Goal: Transaction & Acquisition: Purchase product/service

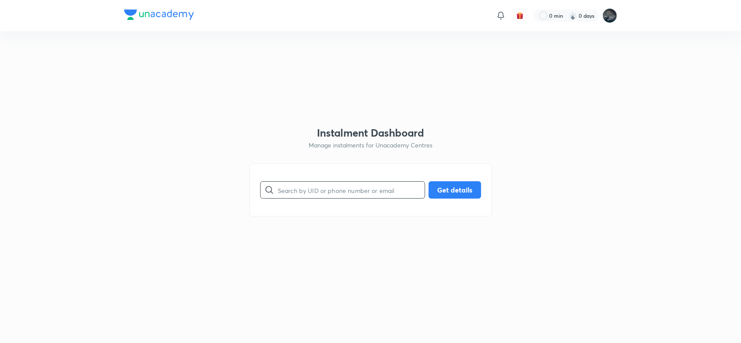
click at [326, 183] on input "text" at bounding box center [351, 190] width 147 height 22
type input "kljoythi55@gmail.com"
click at [454, 187] on button "Get details" at bounding box center [454, 189] width 53 height 17
click at [357, 191] on input "kljoythi55@gmail.com" at bounding box center [351, 190] width 147 height 22
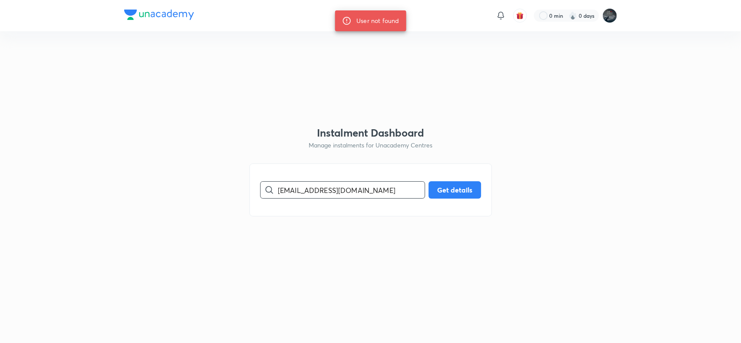
click at [357, 191] on input "kljoythi55@gmail.com" at bounding box center [351, 190] width 147 height 22
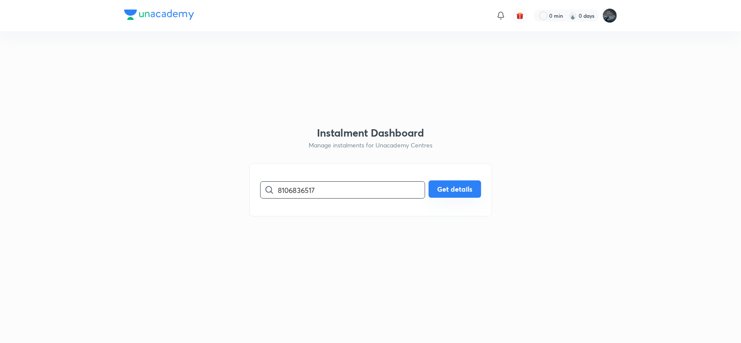
type input "8106836517"
click at [454, 188] on button "Get details" at bounding box center [454, 189] width 53 height 17
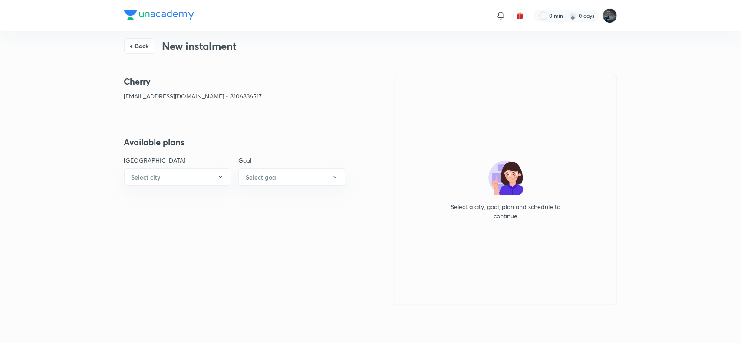
click at [214, 98] on p "vheymanram@gmail.com • 8106836517" at bounding box center [235, 96] width 222 height 9
copy p "8106836517"
click at [142, 42] on button "Back" at bounding box center [139, 45] width 31 height 16
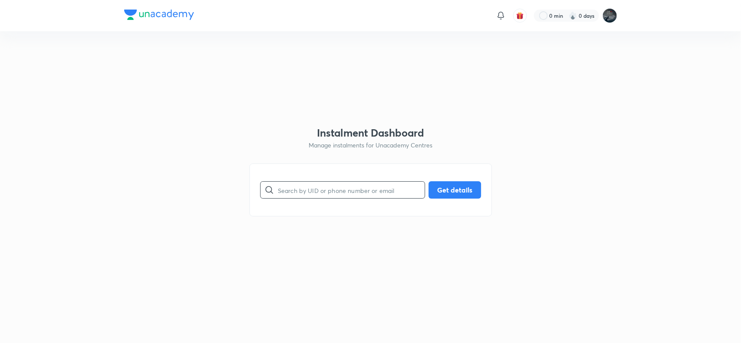
click at [310, 184] on input "text" at bounding box center [351, 190] width 147 height 22
paste input "9959675878"
type input "9959675878"
click at [450, 192] on button "Get details" at bounding box center [454, 189] width 53 height 17
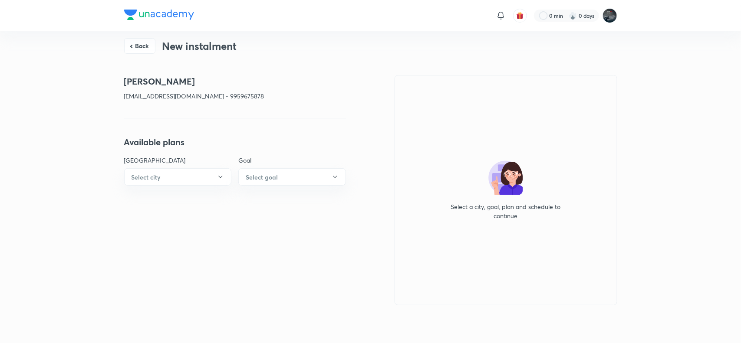
click at [231, 98] on p "sirishamadugula89@gmail.com • 9959675878" at bounding box center [235, 96] width 222 height 9
copy p "9959675878"
click at [232, 95] on p "sirishamadugula89@gmail.com • 9959675878" at bounding box center [235, 96] width 222 height 9
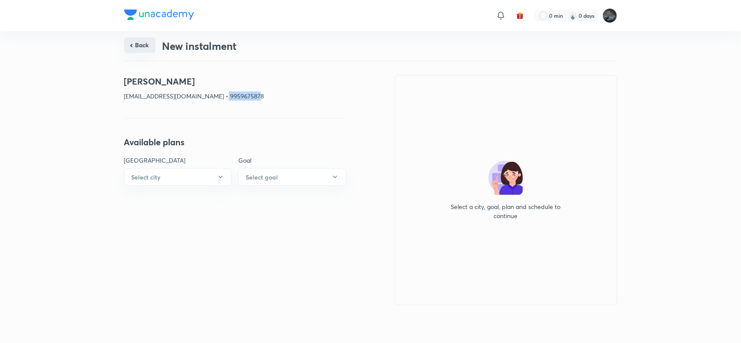
click at [137, 48] on button "Back" at bounding box center [139, 45] width 31 height 16
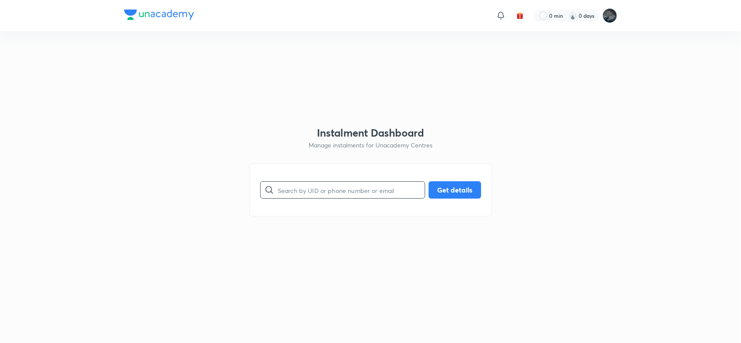
paste input "9390281018"
click at [320, 185] on input "9390281018" at bounding box center [351, 190] width 147 height 22
click at [454, 187] on button "Get details" at bounding box center [454, 189] width 53 height 17
click at [300, 191] on input "9390281018" at bounding box center [351, 190] width 147 height 22
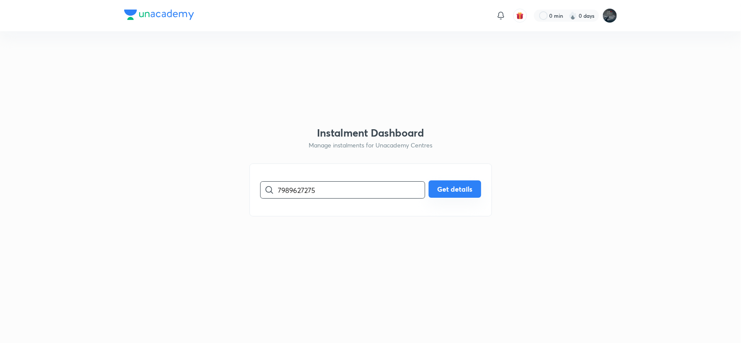
type input "7989627275"
click at [461, 189] on button "Get details" at bounding box center [454, 189] width 53 height 17
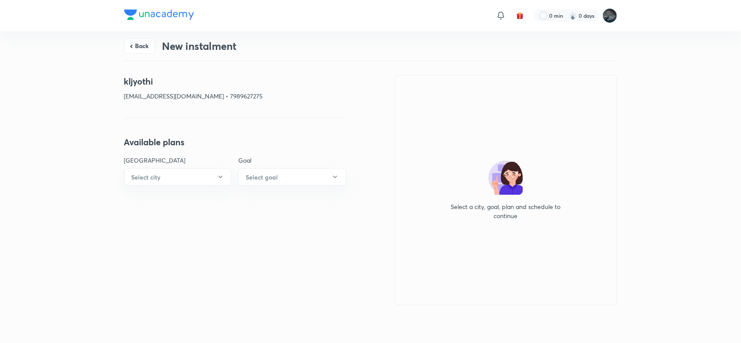
click at [214, 96] on p "kljyothi85@gmail.com • 7989627275" at bounding box center [235, 96] width 222 height 9
copy p "7989627275"
click at [142, 48] on button "Back" at bounding box center [139, 45] width 31 height 16
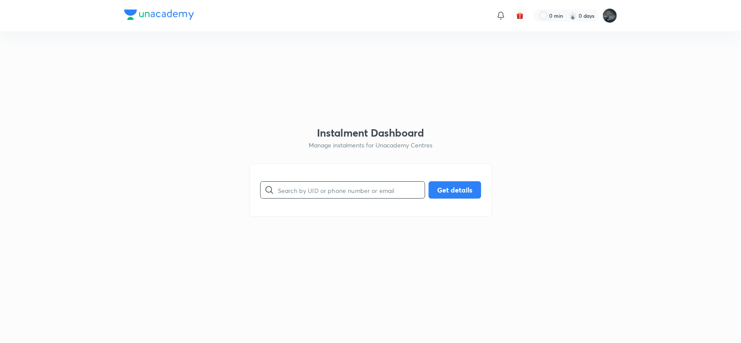
paste input "9949554249"
click at [283, 185] on input "9949554249" at bounding box center [351, 190] width 147 height 22
type input "9949554249"
click at [470, 186] on button "Get details" at bounding box center [454, 189] width 53 height 17
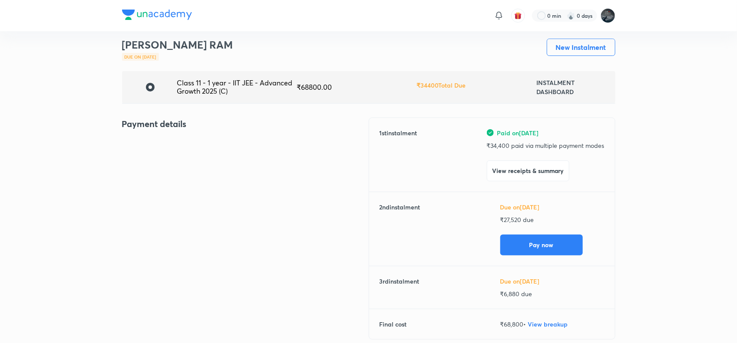
scroll to position [30, 0]
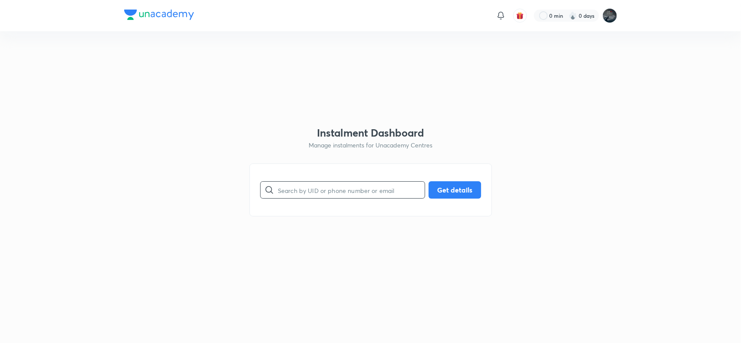
click at [330, 181] on input "text" at bounding box center [351, 190] width 147 height 22
paste input "7569117565"
type input "7569117565"
click at [445, 185] on button "Get details" at bounding box center [454, 189] width 53 height 17
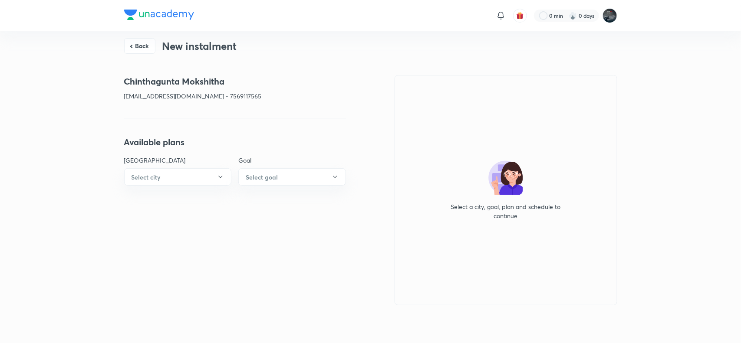
click at [148, 81] on h4 "Chinthagunta Mokshitha" at bounding box center [235, 81] width 222 height 13
click at [203, 80] on h4 "Chinthagunta Mokshitha" at bounding box center [235, 81] width 222 height 13
copy h4 "Chinthagunta Mokshitha"
click at [132, 98] on p "[EMAIL_ADDRESS][DOMAIN_NAME] • 7569117565" at bounding box center [235, 96] width 222 height 9
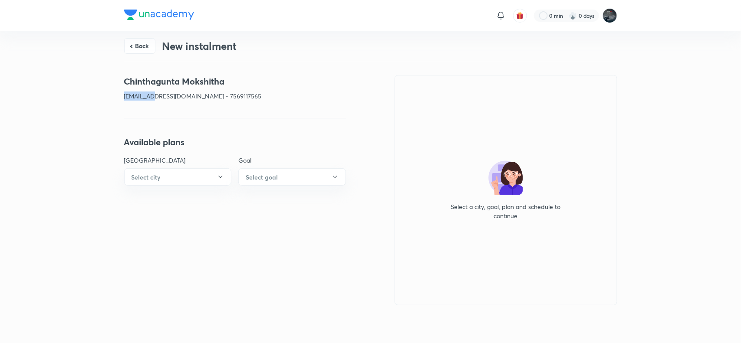
click at [132, 98] on p "[EMAIL_ADDRESS][DOMAIN_NAME] • 7569117565" at bounding box center [235, 96] width 222 height 9
click at [183, 98] on p "[EMAIL_ADDRESS][DOMAIN_NAME] • 7569117565" at bounding box center [235, 96] width 222 height 9
copy p "[EMAIL_ADDRESS][DOMAIN_NAME]"
click at [209, 100] on p "[EMAIL_ADDRESS][DOMAIN_NAME] • 7569117565" at bounding box center [235, 96] width 222 height 9
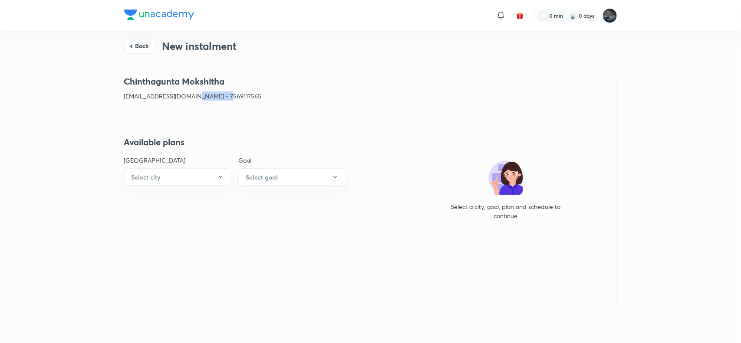
copy p "7569117565"
drag, startPoint x: 692, startPoint y: 0, endPoint x: 358, endPoint y: 89, distance: 345.0
click at [358, 89] on div "Chinthagunta Mokshitha [EMAIL_ADDRESS][DOMAIN_NAME] • 7569117565 Available plan…" at bounding box center [370, 190] width 493 height 231
click at [168, 181] on button "Select city" at bounding box center [178, 176] width 108 height 17
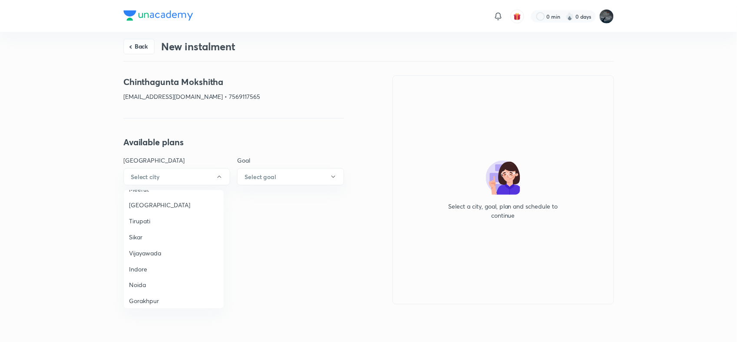
scroll to position [586, 0]
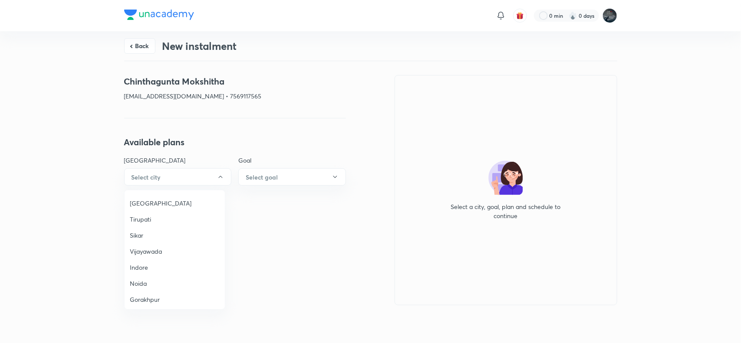
click at [153, 244] on li "Vijayawada" at bounding box center [175, 252] width 100 height 16
click at [257, 174] on h6 "Select goal" at bounding box center [262, 177] width 32 height 9
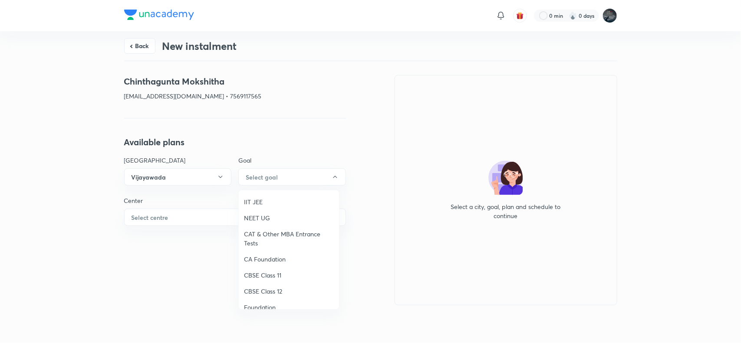
click at [248, 198] on span "IIT JEE" at bounding box center [289, 202] width 90 height 9
click at [202, 213] on button "Select centre" at bounding box center [235, 217] width 222 height 17
click at [157, 244] on span "[PERSON_NAME] Mercantile" at bounding box center [175, 242] width 90 height 9
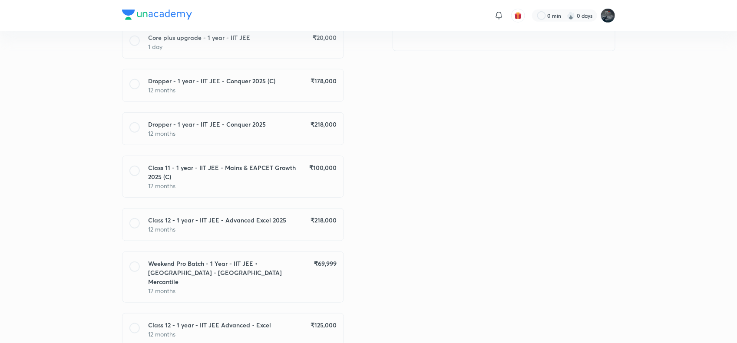
scroll to position [255, 0]
click at [266, 167] on h6 "Class 11 - 1 year - IIT JEE - Mains & EAPCET Growth 2025 (C)" at bounding box center [228, 172] width 161 height 18
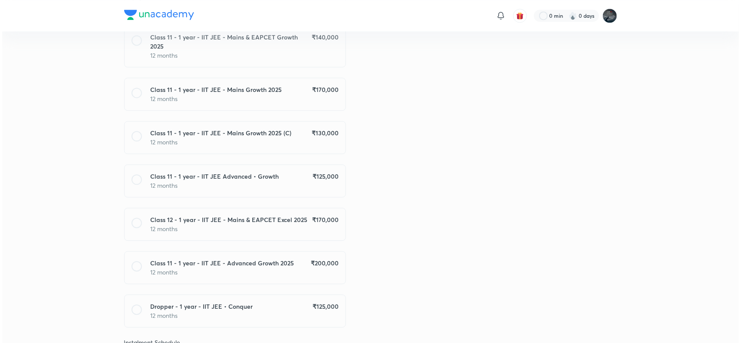
scroll to position [857, 0]
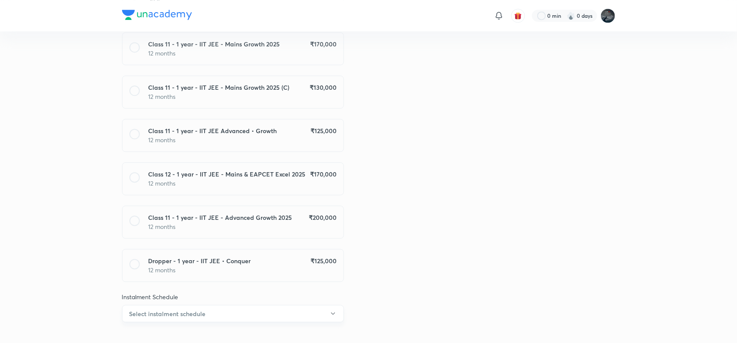
click at [259, 305] on button "Select instalment schedule" at bounding box center [233, 313] width 222 height 17
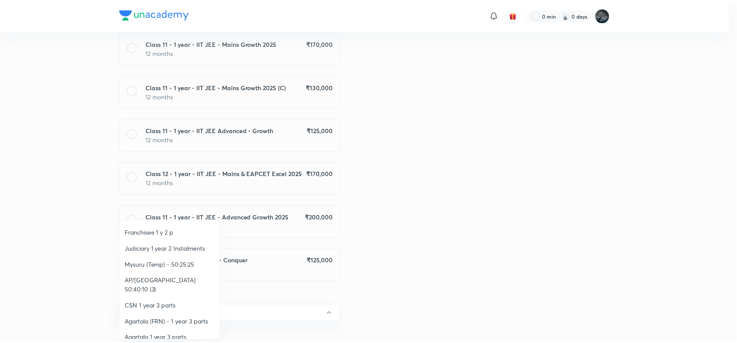
scroll to position [135, 0]
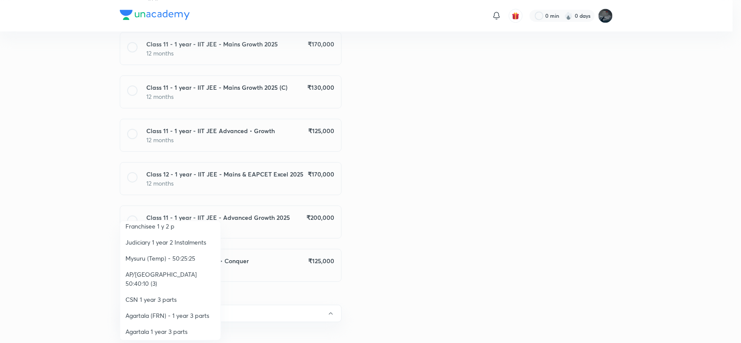
click at [181, 274] on span "AP/[GEOGRAPHIC_DATA] 50:40:10 (3)" at bounding box center [170, 279] width 90 height 18
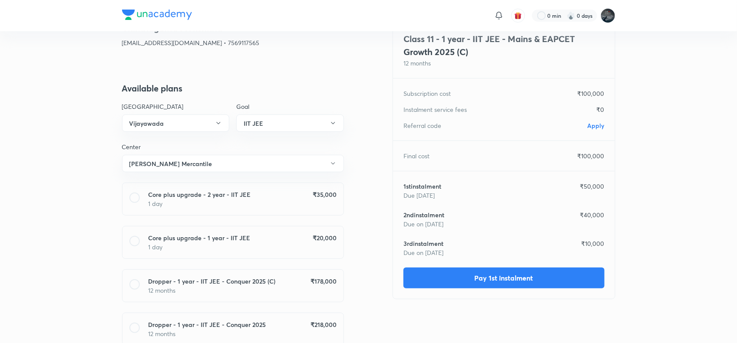
scroll to position [0, 0]
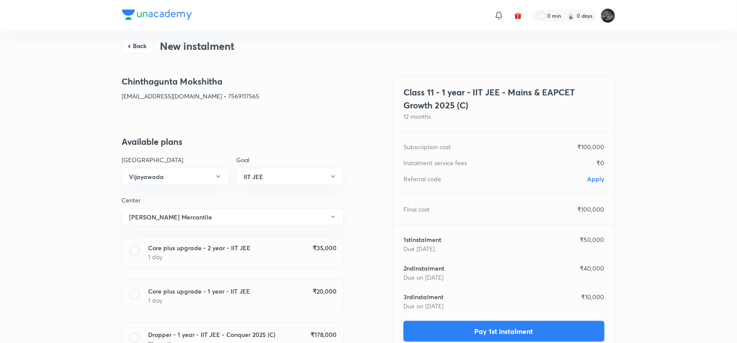
click at [600, 178] on span "Apply" at bounding box center [595, 179] width 17 height 8
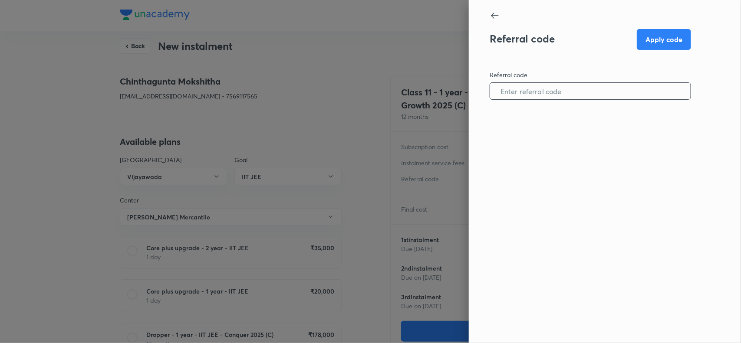
click at [528, 88] on input "text" at bounding box center [590, 91] width 201 height 22
paste input "VIJA0967M4208C"
type input "VIJA0967M4208C"
click at [659, 38] on button "Apply code" at bounding box center [664, 38] width 54 height 21
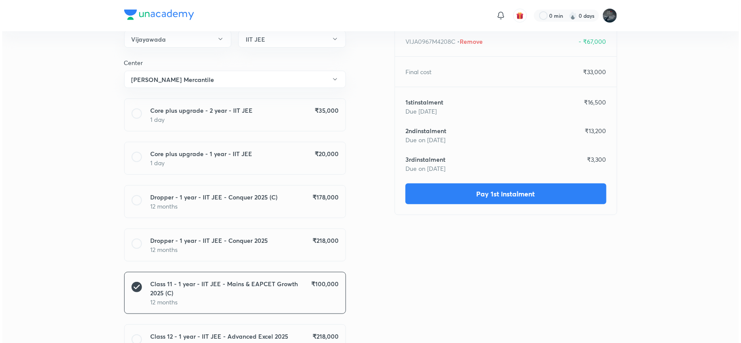
scroll to position [138, 0]
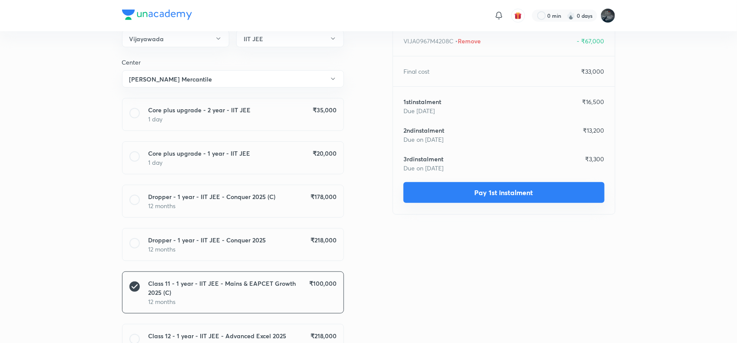
click at [495, 189] on button "Pay 1st instalment" at bounding box center [503, 192] width 201 height 21
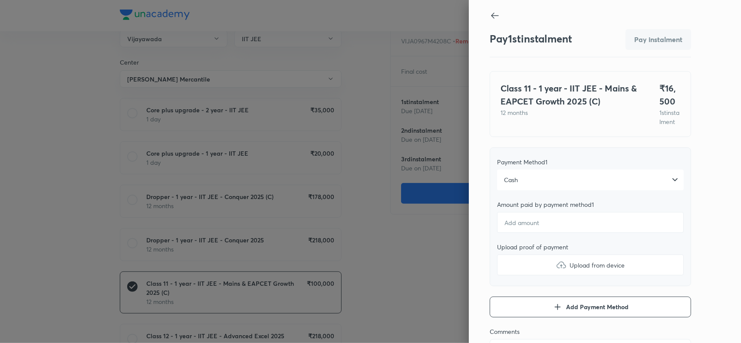
click at [567, 184] on div "Cash" at bounding box center [590, 180] width 187 height 21
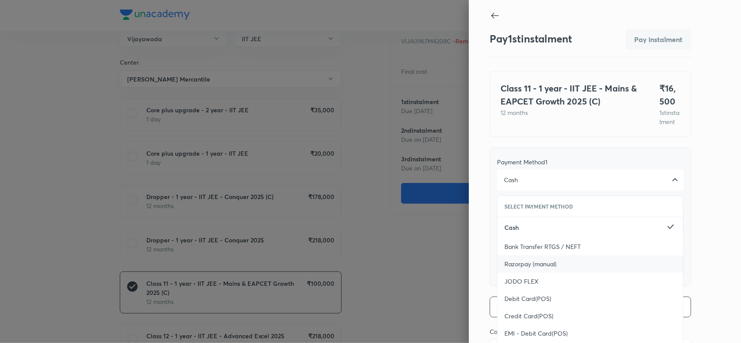
scroll to position [95, 0]
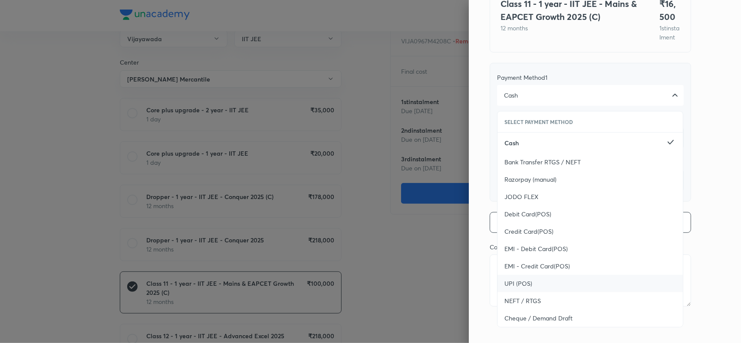
click at [519, 285] on span "UPI (POS)" at bounding box center [518, 284] width 28 height 9
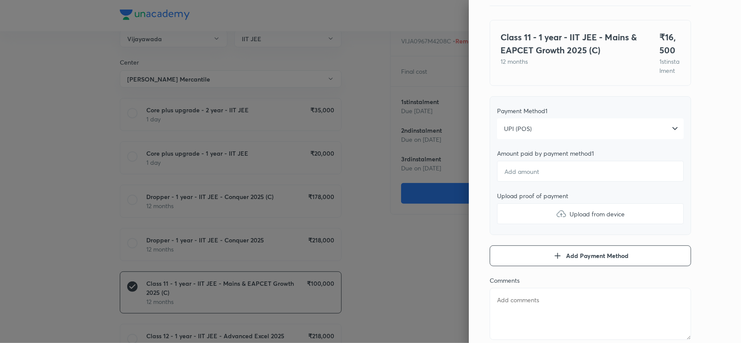
scroll to position [50, 0]
click at [525, 181] on input "number" at bounding box center [590, 172] width 187 height 21
type textarea "x"
type input "1"
type textarea "x"
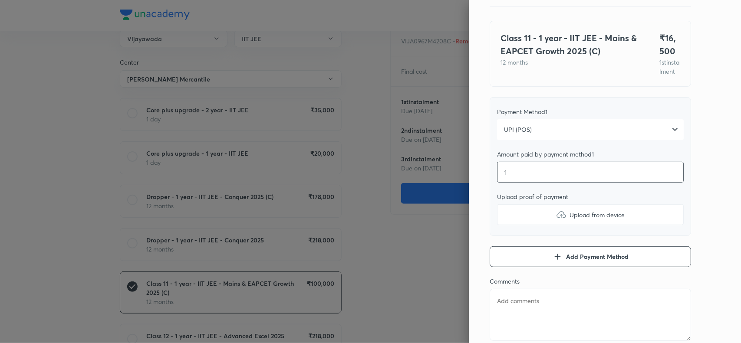
type input "16"
type textarea "x"
type input "165"
type textarea "x"
type input "1650"
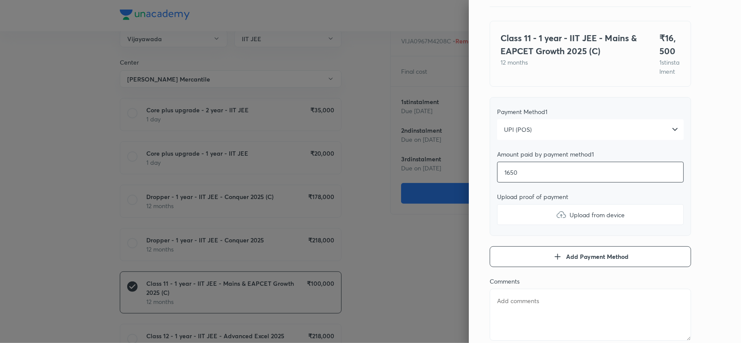
type textarea "x"
type input "16500"
type textarea "x"
type input "16500"
click at [714, 214] on div "Pay 1 st instalment Pay instalment Class 11 - 1 year - IIT JEE - Mains & EAPCET…" at bounding box center [605, 171] width 272 height 343
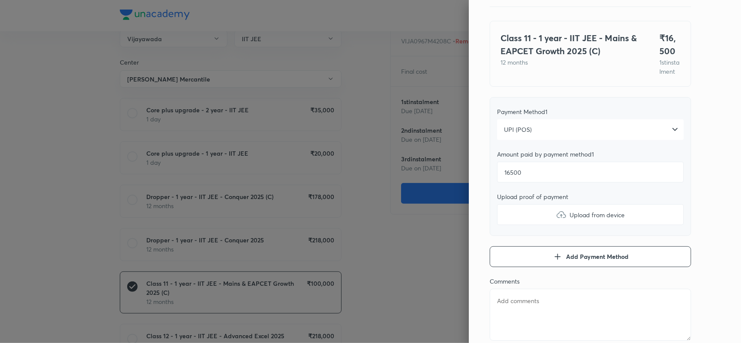
click at [556, 220] on img at bounding box center [561, 215] width 10 height 10
click at [0, 0] on input "Upload from device" at bounding box center [0, 0] width 0 height 0
click at [556, 220] on img at bounding box center [561, 215] width 10 height 10
click at [0, 0] on input "Upload from device" at bounding box center [0, 0] width 0 height 0
type textarea "x"
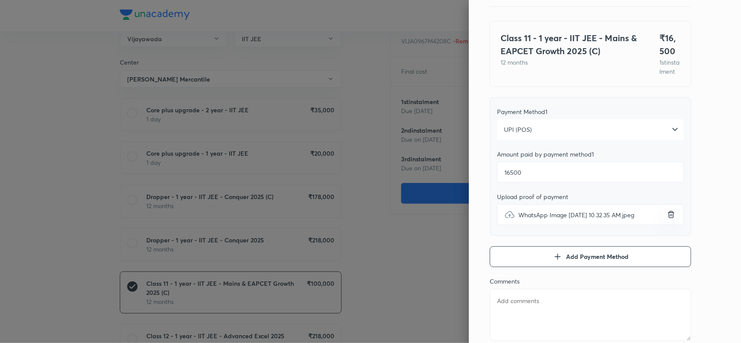
scroll to position [95, 0]
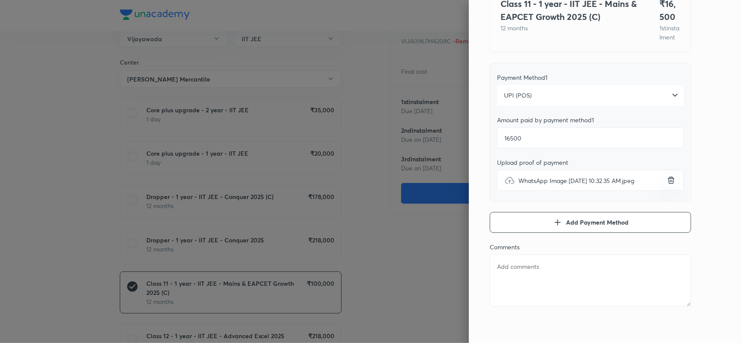
click at [514, 271] on textarea at bounding box center [590, 281] width 201 height 52
paste textarea "Chinthagunta Mokshitha"
type textarea "Chinthagunta Mokshitha"
type textarea "x"
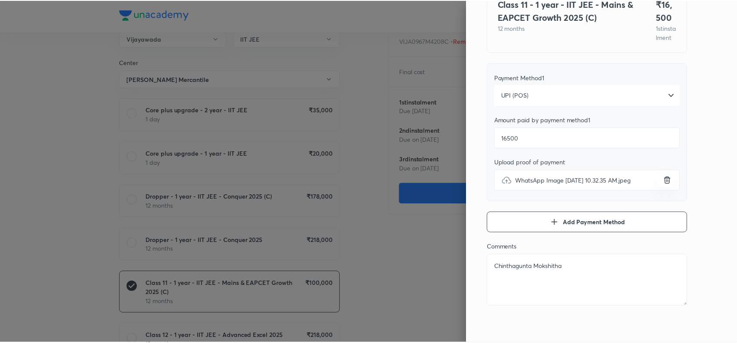
scroll to position [0, 0]
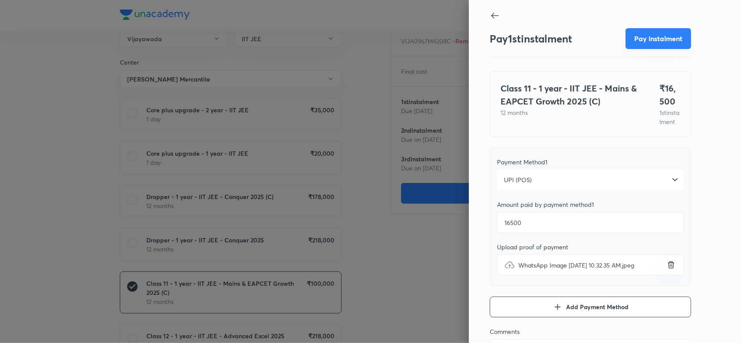
type textarea "Chinthagunta Mokshitha"
click at [656, 31] on button "Pay instalment" at bounding box center [659, 38] width 66 height 21
type textarea "x"
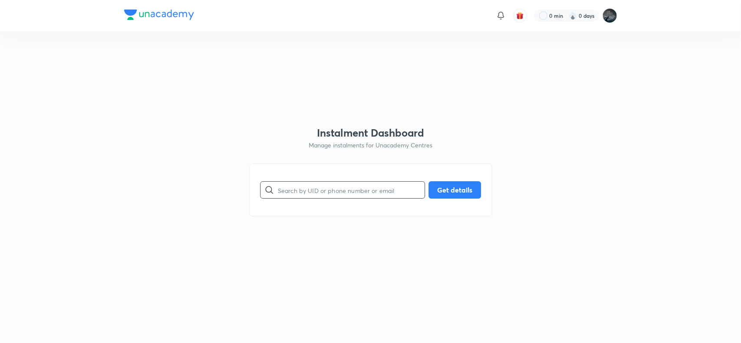
click at [308, 191] on input "text" at bounding box center [351, 190] width 147 height 22
paste input "9951186605"
type input "9951186605"
click at [451, 186] on button "Get details" at bounding box center [454, 189] width 53 height 17
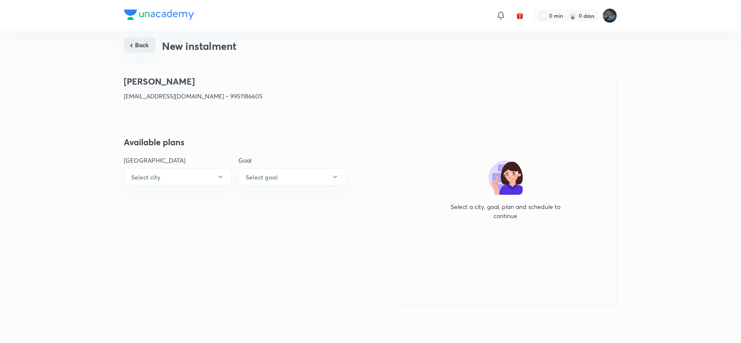
click at [137, 42] on button "Back" at bounding box center [139, 45] width 31 height 16
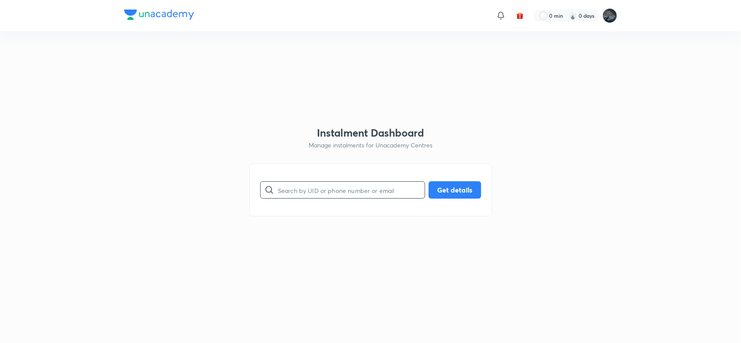
click at [329, 183] on input "text" at bounding box center [351, 190] width 147 height 22
paste input "9010379755"
type input "9010379755"
click at [461, 191] on button "Get details" at bounding box center [454, 189] width 53 height 17
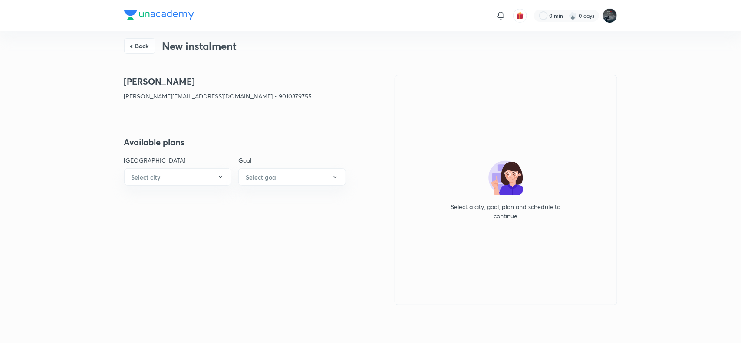
click at [218, 89] on div "Purma Ezrababu gopi.gera07@gmail.com • 9010379755" at bounding box center [235, 91] width 222 height 33
copy p "9010379755"
